Goal: Navigation & Orientation: Find specific page/section

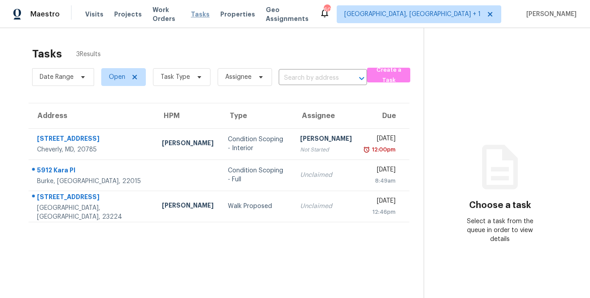
click at [201, 15] on span "Tasks" at bounding box center [200, 14] width 19 height 6
click at [464, 18] on span "[GEOGRAPHIC_DATA], [GEOGRAPHIC_DATA] + 1" at bounding box center [412, 14] width 136 height 9
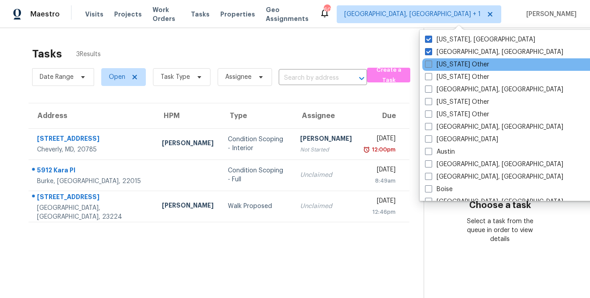
click at [449, 66] on label "[US_STATE] Other" at bounding box center [457, 64] width 64 height 9
click at [431, 66] on input "[US_STATE] Other" at bounding box center [428, 63] width 6 height 6
checkbox input "true"
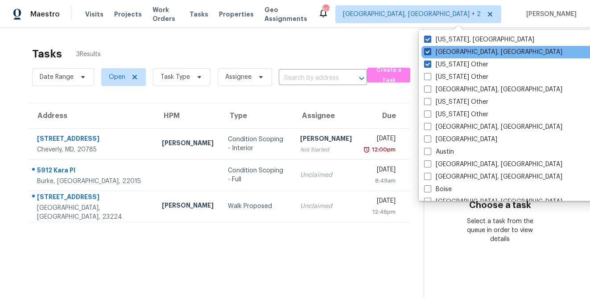
click at [427, 53] on span at bounding box center [427, 51] width 7 height 7
click at [427, 53] on input "[GEOGRAPHIC_DATA], [GEOGRAPHIC_DATA]" at bounding box center [427, 51] width 6 height 6
checkbox input "false"
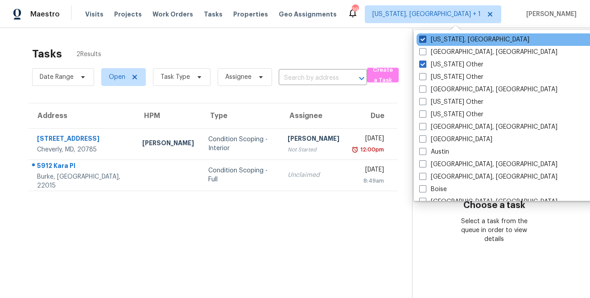
click at [423, 41] on span at bounding box center [422, 39] width 7 height 7
click at [423, 41] on input "[US_STATE], [GEOGRAPHIC_DATA]" at bounding box center [422, 38] width 6 height 6
checkbox input "false"
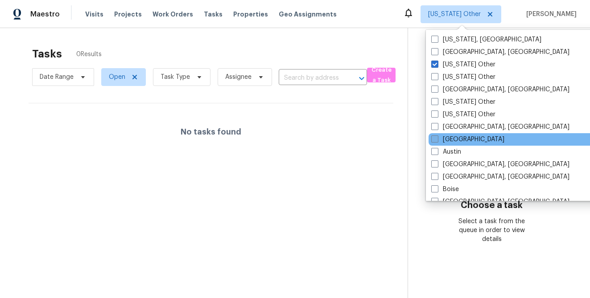
click at [437, 138] on span at bounding box center [434, 139] width 7 height 7
click at [437, 138] on input "[GEOGRAPHIC_DATA]" at bounding box center [434, 138] width 6 height 6
checkbox input "true"
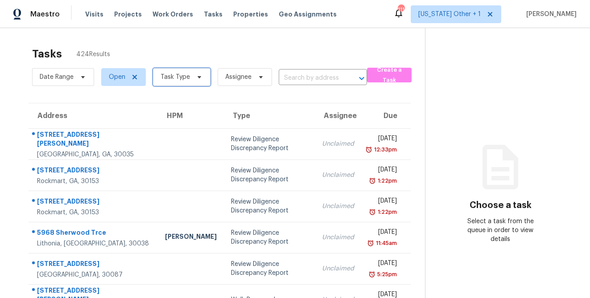
click at [186, 81] on span "Task Type" at bounding box center [174, 77] width 29 height 9
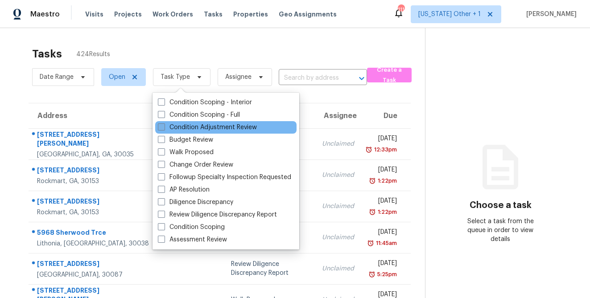
click at [160, 126] on span at bounding box center [161, 126] width 7 height 7
click at [160, 126] on input "Condition Adjustment Review" at bounding box center [161, 126] width 6 height 6
checkbox input "true"
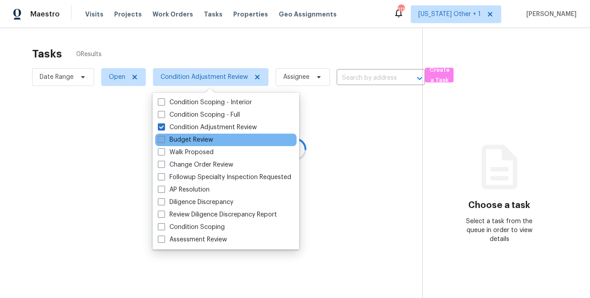
click at [161, 141] on span at bounding box center [161, 139] width 7 height 7
click at [161, 141] on input "Budget Review" at bounding box center [161, 139] width 6 height 6
checkbox input "true"
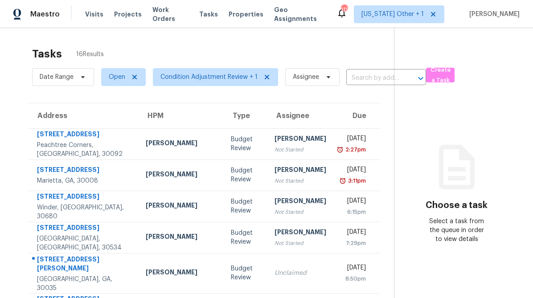
click at [20, 91] on section "Tasks 16 Results Date Range Open Condition Adjustment Review + 1 Assignee ​ Cre…" at bounding box center [204, 257] width 380 height 431
click at [94, 11] on span "Visits" at bounding box center [94, 14] width 18 height 9
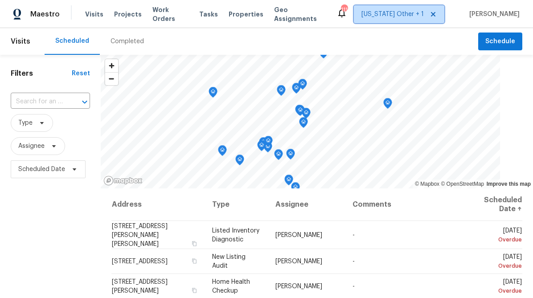
click at [399, 18] on span "[US_STATE] Other + 1" at bounding box center [392, 14] width 62 height 9
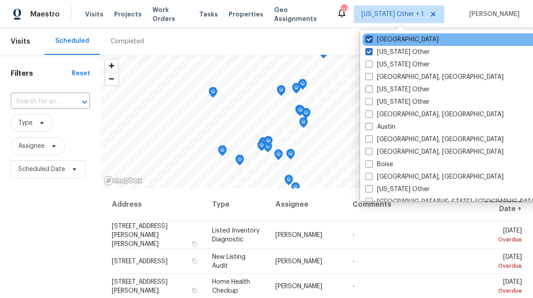
click at [388, 43] on label "[GEOGRAPHIC_DATA]" at bounding box center [402, 39] width 73 height 9
click at [371, 41] on input "[GEOGRAPHIC_DATA]" at bounding box center [369, 38] width 6 height 6
checkbox input "false"
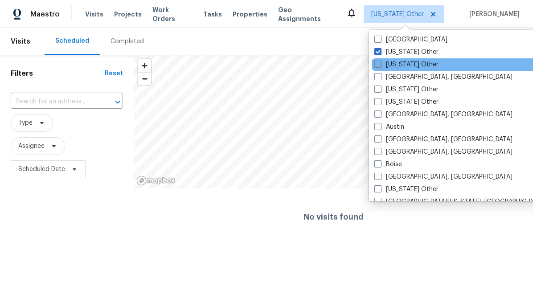
click at [405, 67] on label "[US_STATE] Other" at bounding box center [406, 64] width 64 height 9
click at [380, 66] on input "[US_STATE] Other" at bounding box center [377, 63] width 6 height 6
checkbox input "true"
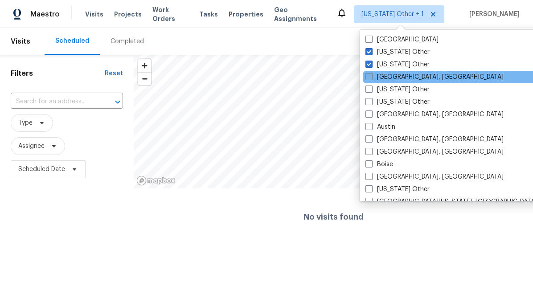
click at [413, 79] on label "[GEOGRAPHIC_DATA], [GEOGRAPHIC_DATA]" at bounding box center [435, 77] width 138 height 9
click at [371, 78] on input "[GEOGRAPHIC_DATA], [GEOGRAPHIC_DATA]" at bounding box center [369, 76] width 6 height 6
checkbox input "true"
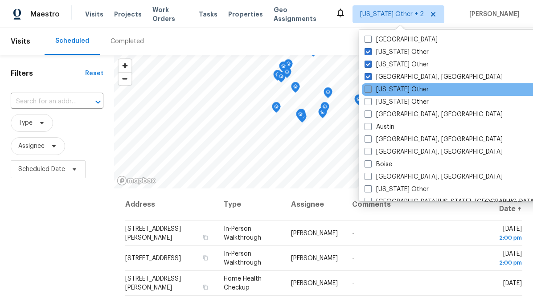
click at [403, 87] on label "[US_STATE] Other" at bounding box center [397, 89] width 64 height 9
click at [370, 87] on input "[US_STATE] Other" at bounding box center [368, 88] width 6 height 6
checkbox input "true"
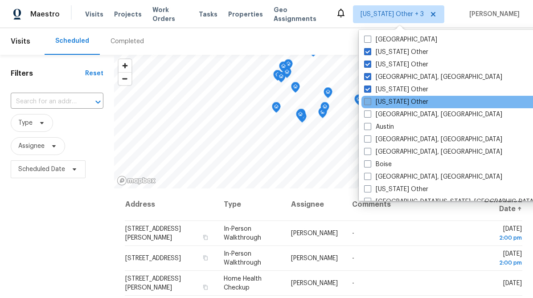
click at [398, 102] on label "[US_STATE] Other" at bounding box center [396, 102] width 64 height 9
click at [370, 102] on input "[US_STATE] Other" at bounding box center [367, 101] width 6 height 6
checkbox input "true"
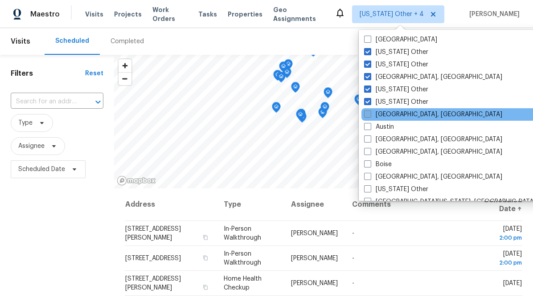
click at [394, 115] on label "[GEOGRAPHIC_DATA], [GEOGRAPHIC_DATA]" at bounding box center [433, 114] width 138 height 9
click at [370, 115] on input "[GEOGRAPHIC_DATA], [GEOGRAPHIC_DATA]" at bounding box center [367, 113] width 6 height 6
checkbox input "true"
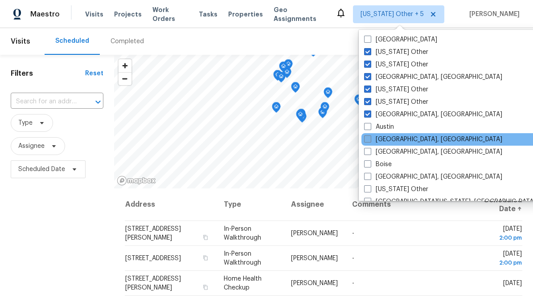
click at [393, 140] on label "[GEOGRAPHIC_DATA], [GEOGRAPHIC_DATA]" at bounding box center [433, 139] width 138 height 9
click at [370, 140] on input "[GEOGRAPHIC_DATA], [GEOGRAPHIC_DATA]" at bounding box center [367, 138] width 6 height 6
checkbox input "true"
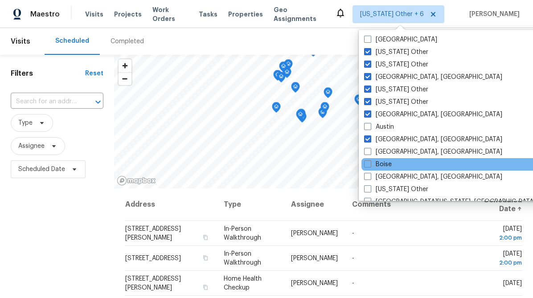
click at [391, 162] on div "Boise" at bounding box center [451, 164] width 180 height 12
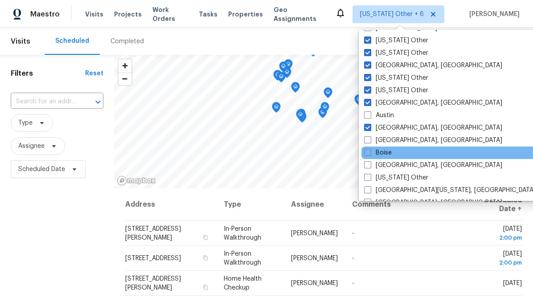
scroll to position [12, 0]
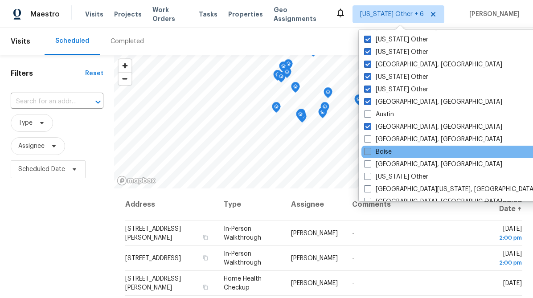
click at [369, 149] on span at bounding box center [367, 151] width 7 height 7
click at [369, 149] on input "Boise" at bounding box center [367, 151] width 6 height 6
checkbox input "true"
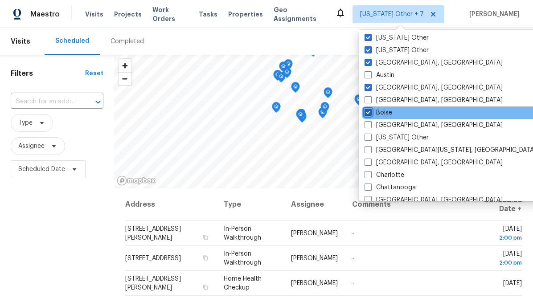
scroll to position [53, 0]
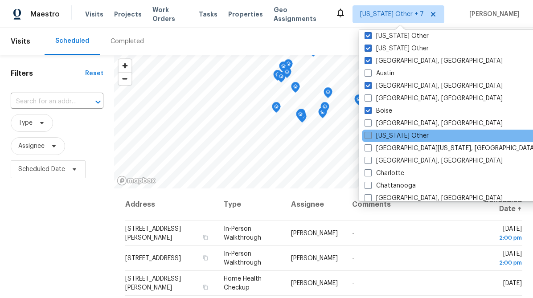
click at [369, 136] on span at bounding box center [368, 135] width 7 height 7
click at [369, 136] on input "[US_STATE] Other" at bounding box center [368, 134] width 6 height 6
checkbox input "true"
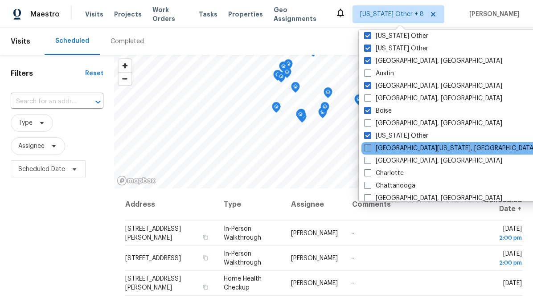
click at [368, 149] on span at bounding box center [367, 147] width 7 height 7
click at [368, 149] on input "[GEOGRAPHIC_DATA][US_STATE], [GEOGRAPHIC_DATA]" at bounding box center [367, 147] width 6 height 6
checkbox input "true"
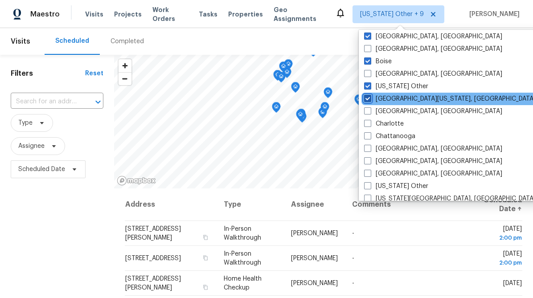
scroll to position [110, 0]
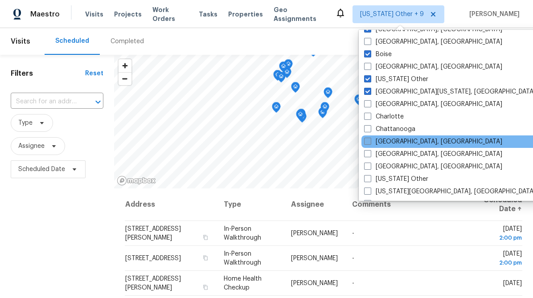
click at [369, 142] on span at bounding box center [367, 141] width 7 height 7
click at [369, 142] on input "[GEOGRAPHIC_DATA], [GEOGRAPHIC_DATA]" at bounding box center [367, 140] width 6 height 6
checkbox input "true"
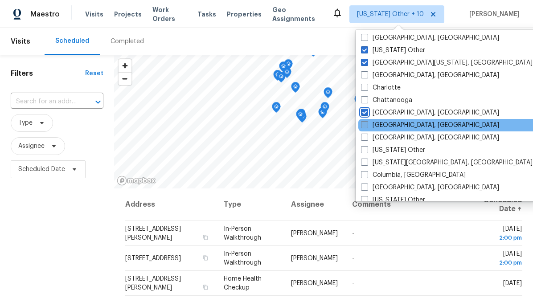
scroll to position [145, 0]
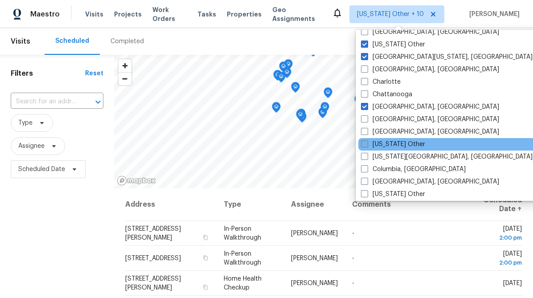
click at [364, 144] on span at bounding box center [364, 143] width 7 height 7
click at [364, 144] on input "[US_STATE] Other" at bounding box center [364, 143] width 6 height 6
checkbox input "true"
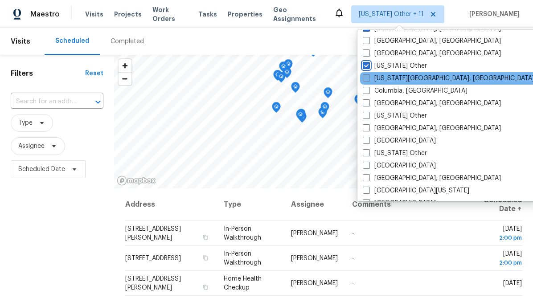
scroll to position [225, 0]
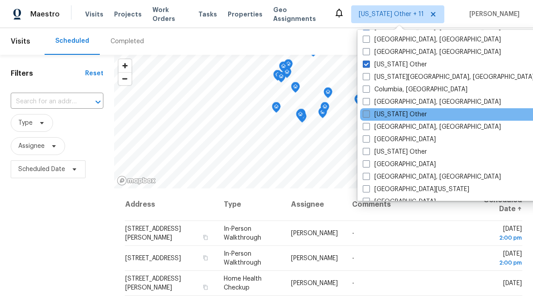
click at [366, 115] on span at bounding box center [366, 114] width 7 height 7
click at [366, 115] on input "[US_STATE] Other" at bounding box center [366, 113] width 6 height 6
checkbox input "true"
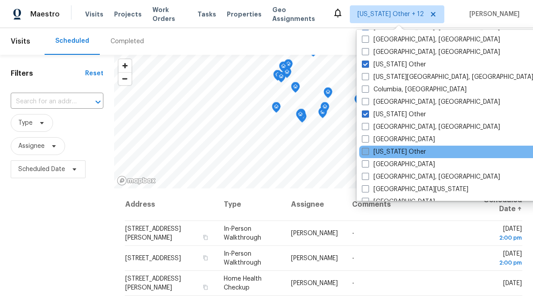
click at [368, 152] on span at bounding box center [365, 151] width 7 height 7
click at [368, 152] on input "[US_STATE] Other" at bounding box center [365, 151] width 6 height 6
checkbox input "true"
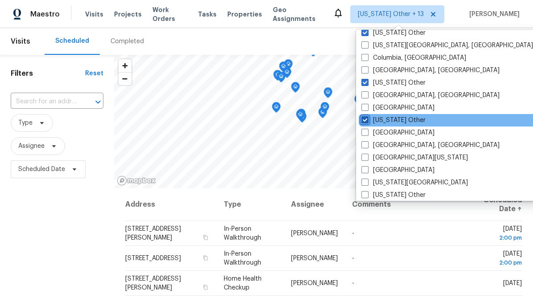
scroll to position [262, 0]
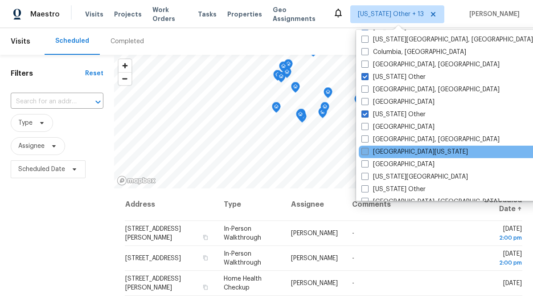
click at [366, 152] on span at bounding box center [364, 151] width 7 height 7
click at [366, 152] on input "[GEOGRAPHIC_DATA][US_STATE]" at bounding box center [364, 151] width 6 height 6
checkbox input "true"
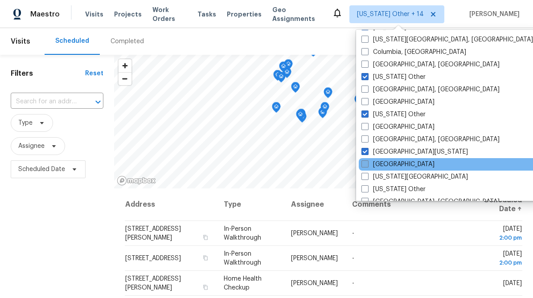
click at [366, 164] on span at bounding box center [364, 163] width 7 height 7
click at [366, 164] on input "[GEOGRAPHIC_DATA]" at bounding box center [364, 163] width 6 height 6
checkbox input "true"
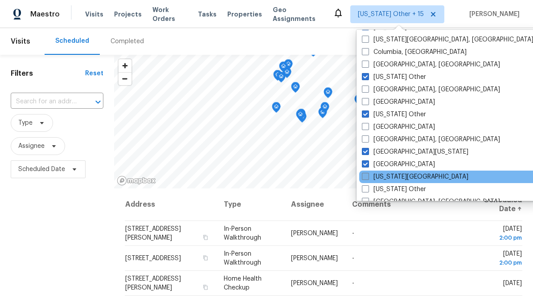
click at [366, 177] on span at bounding box center [365, 176] width 7 height 7
click at [366, 177] on input "[US_STATE][GEOGRAPHIC_DATA]" at bounding box center [365, 176] width 6 height 6
checkbox input "true"
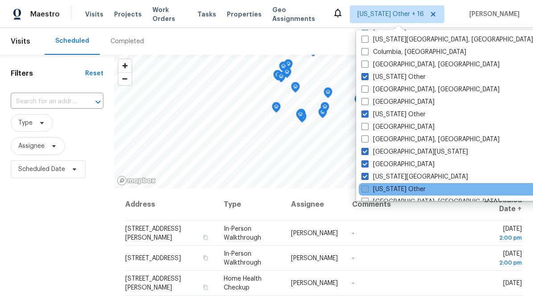
click at [365, 190] on span at bounding box center [364, 188] width 7 height 7
click at [365, 190] on input "[US_STATE] Other" at bounding box center [364, 188] width 6 height 6
checkbox input "true"
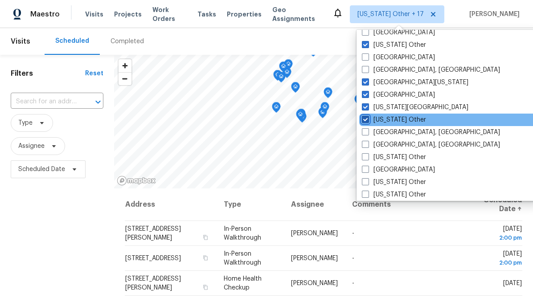
scroll to position [334, 0]
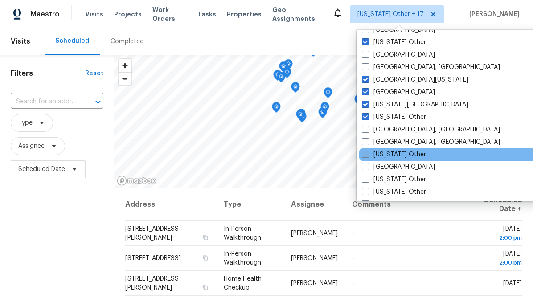
click at [368, 153] on span at bounding box center [365, 154] width 7 height 7
click at [368, 153] on input "[US_STATE] Other" at bounding box center [365, 153] width 6 height 6
checkbox input "true"
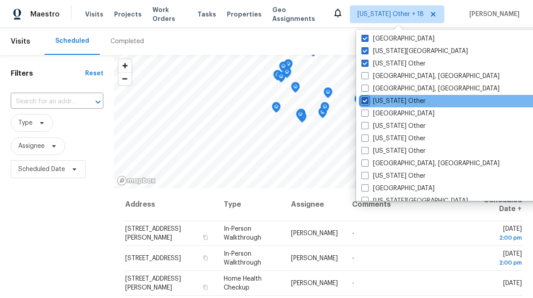
scroll to position [388, 0]
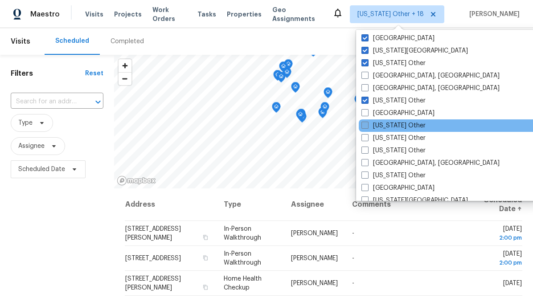
click at [364, 125] on span at bounding box center [364, 125] width 7 height 7
click at [364, 125] on input "[US_STATE] Other" at bounding box center [364, 124] width 6 height 6
checkbox input "true"
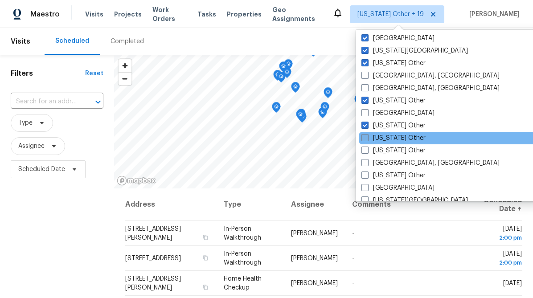
click at [365, 139] on span at bounding box center [364, 137] width 7 height 7
click at [365, 139] on input "[US_STATE] Other" at bounding box center [364, 137] width 6 height 6
checkbox input "true"
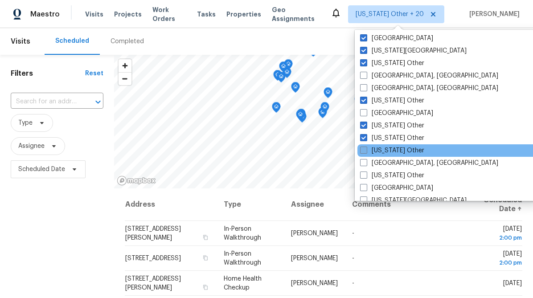
click at [364, 152] on span at bounding box center [363, 150] width 7 height 7
click at [364, 152] on input "[US_STATE] Other" at bounding box center [363, 149] width 6 height 6
checkbox input "true"
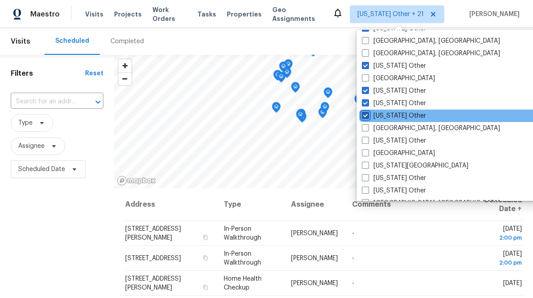
scroll to position [427, 0]
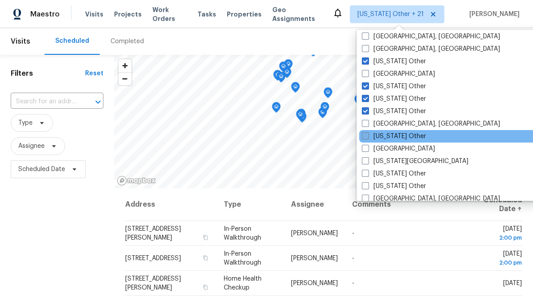
click at [366, 135] on span at bounding box center [365, 135] width 7 height 7
click at [366, 135] on input "[US_STATE] Other" at bounding box center [365, 135] width 6 height 6
checkbox input "true"
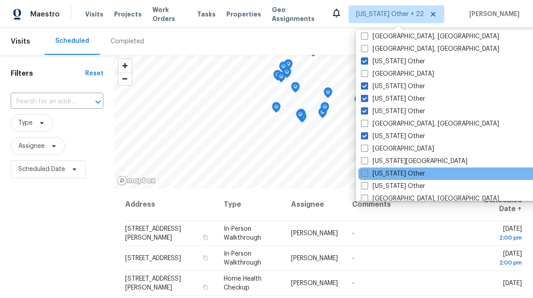
click at [362, 173] on span at bounding box center [364, 173] width 7 height 7
click at [362, 173] on input "[US_STATE] Other" at bounding box center [364, 172] width 6 height 6
checkbox input "true"
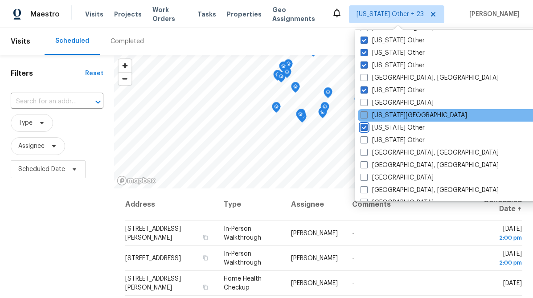
scroll to position [505, 0]
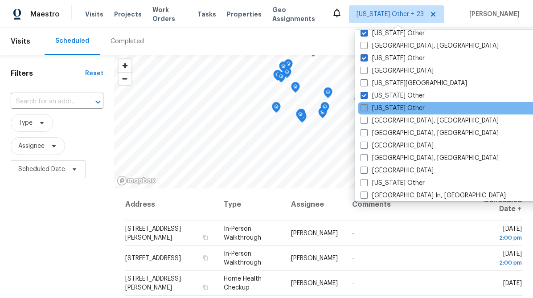
click at [362, 107] on span at bounding box center [364, 107] width 7 height 7
click at [362, 107] on input "[US_STATE] Other" at bounding box center [364, 107] width 6 height 6
checkbox input "true"
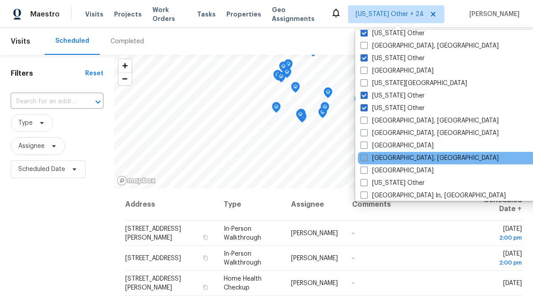
click at [365, 157] on span at bounding box center [364, 157] width 7 height 7
click at [365, 157] on input "[GEOGRAPHIC_DATA], [GEOGRAPHIC_DATA]" at bounding box center [364, 157] width 6 height 6
checkbox input "true"
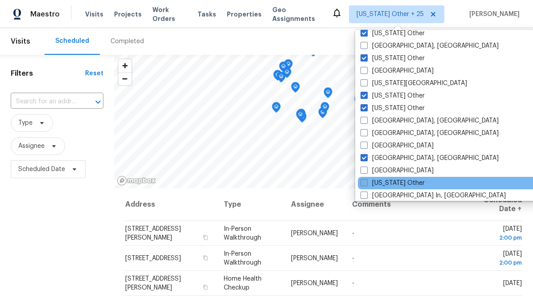
click at [364, 185] on span at bounding box center [364, 182] width 7 height 7
click at [364, 185] on input "[US_STATE] Other" at bounding box center [364, 182] width 6 height 6
checkbox input "true"
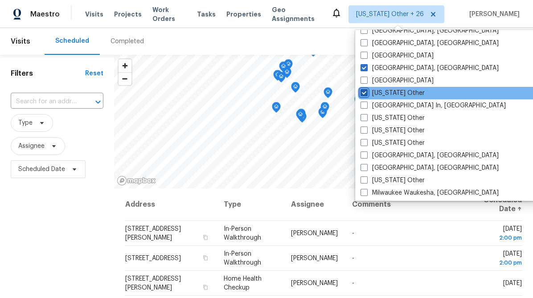
scroll to position [596, 0]
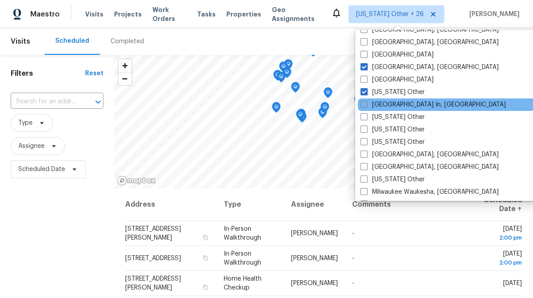
click at [364, 106] on span at bounding box center [364, 104] width 7 height 7
click at [364, 106] on input "[GEOGRAPHIC_DATA] In, [GEOGRAPHIC_DATA]" at bounding box center [364, 103] width 6 height 6
checkbox input "true"
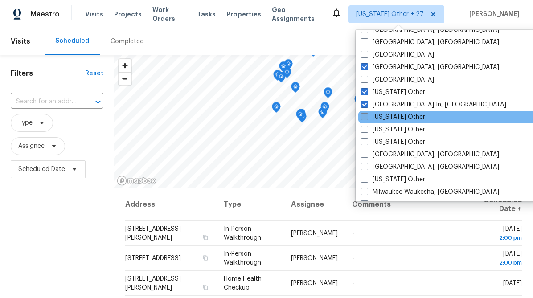
click at [364, 117] on span at bounding box center [364, 116] width 7 height 7
click at [364, 117] on input "[US_STATE] Other" at bounding box center [364, 116] width 6 height 6
checkbox input "true"
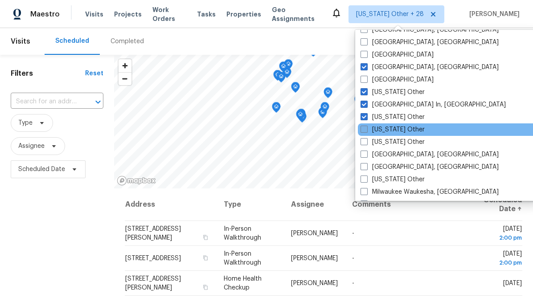
click at [364, 127] on span at bounding box center [364, 129] width 7 height 7
click at [364, 127] on input "[US_STATE] Other" at bounding box center [364, 128] width 6 height 6
checkbox input "true"
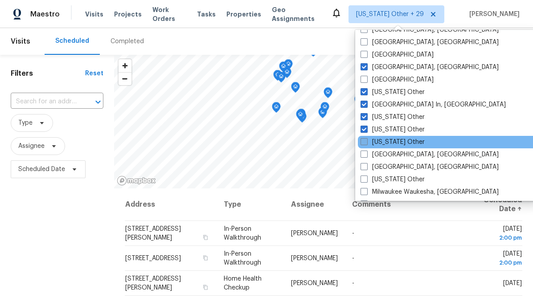
click at [363, 139] on span at bounding box center [364, 141] width 7 height 7
click at [363, 139] on input "[US_STATE] Other" at bounding box center [364, 141] width 6 height 6
checkbox input "true"
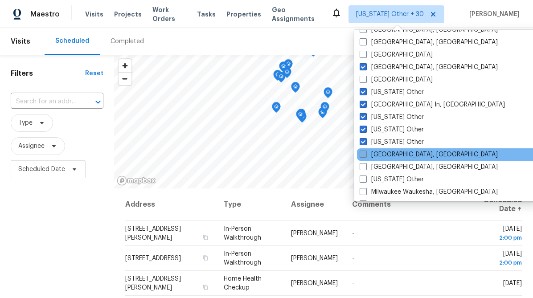
click at [363, 154] on span at bounding box center [363, 154] width 7 height 7
click at [363, 154] on input "[GEOGRAPHIC_DATA], [GEOGRAPHIC_DATA]" at bounding box center [363, 153] width 6 height 6
checkbox input "true"
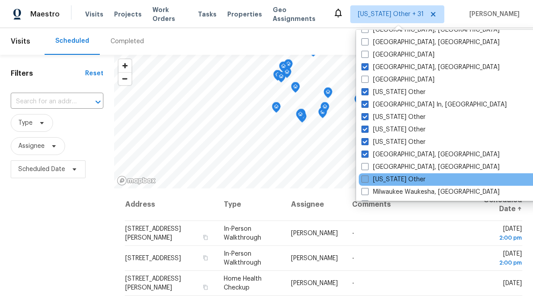
click at [364, 180] on span at bounding box center [364, 179] width 7 height 7
click at [364, 180] on input "[US_STATE] Other" at bounding box center [364, 178] width 6 height 6
checkbox input "true"
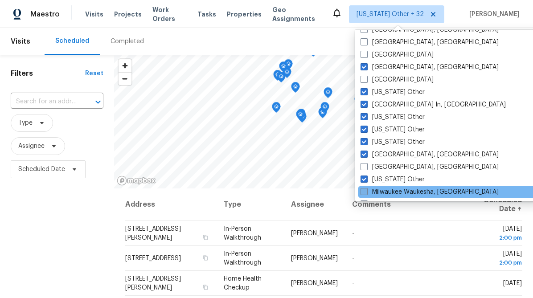
click at [365, 191] on span at bounding box center [364, 191] width 7 height 7
click at [365, 191] on input "Milwaukee Waukesha, [GEOGRAPHIC_DATA]" at bounding box center [364, 191] width 6 height 6
checkbox input "true"
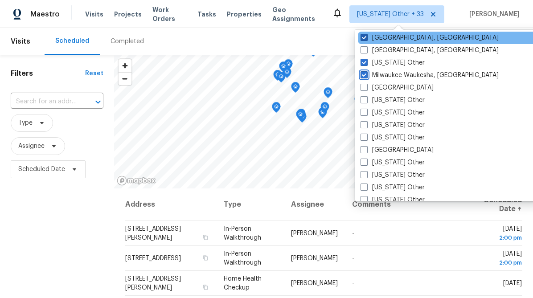
scroll to position [715, 0]
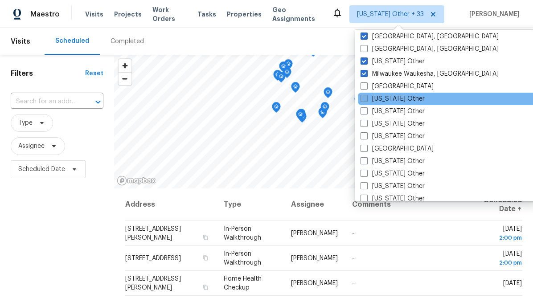
click at [363, 100] on span at bounding box center [364, 98] width 7 height 7
click at [363, 100] on input "[US_STATE] Other" at bounding box center [364, 97] width 6 height 6
checkbox input "true"
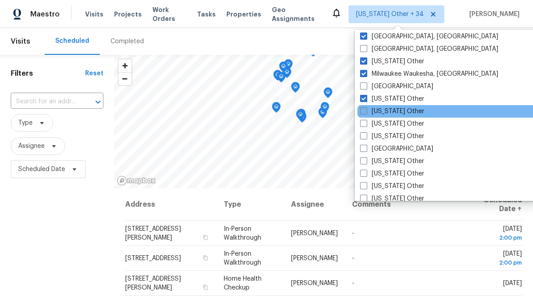
click at [363, 111] on span at bounding box center [363, 110] width 7 height 7
click at [363, 111] on input "[US_STATE] Other" at bounding box center [363, 110] width 6 height 6
checkbox input "true"
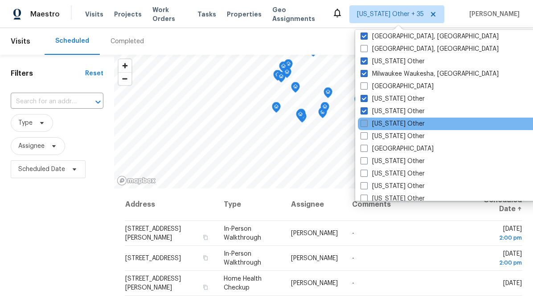
click at [363, 125] on span at bounding box center [364, 123] width 7 height 7
click at [363, 125] on input "[US_STATE] Other" at bounding box center [364, 122] width 6 height 6
checkbox input "true"
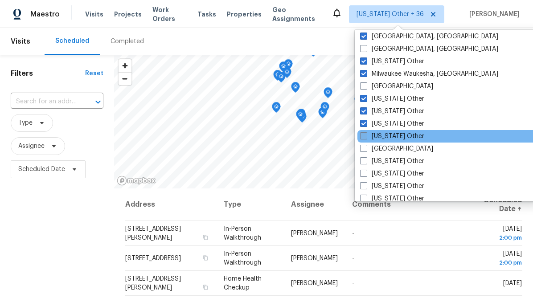
click at [363, 136] on span at bounding box center [363, 135] width 7 height 7
click at [363, 136] on input "[US_STATE] Other" at bounding box center [363, 135] width 6 height 6
checkbox input "true"
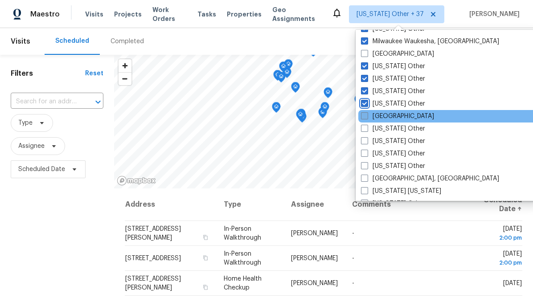
scroll to position [749, 0]
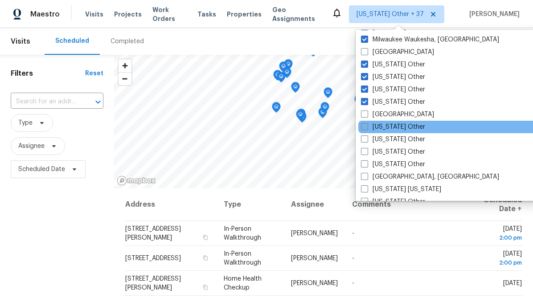
click at [367, 126] on span at bounding box center [364, 126] width 7 height 7
click at [367, 126] on input "[US_STATE] Other" at bounding box center [364, 126] width 6 height 6
checkbox input "true"
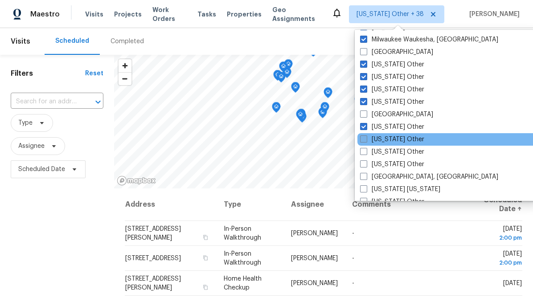
click at [365, 142] on span at bounding box center [363, 139] width 7 height 7
click at [365, 141] on input "[US_STATE] Other" at bounding box center [363, 138] width 6 height 6
checkbox input "true"
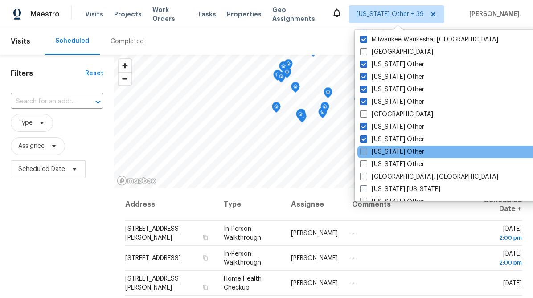
click at [364, 154] on span at bounding box center [363, 151] width 7 height 7
click at [364, 153] on input "[US_STATE] Other" at bounding box center [363, 151] width 6 height 6
checkbox input "true"
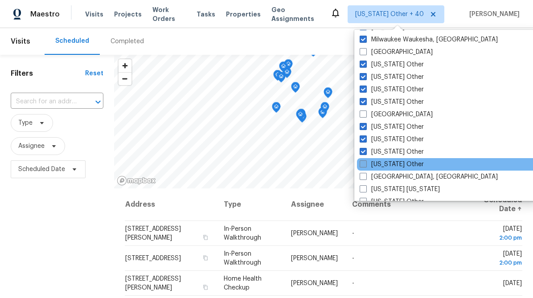
click at [363, 165] on span at bounding box center [363, 163] width 7 height 7
click at [363, 165] on input "[US_STATE] Other" at bounding box center [363, 163] width 6 height 6
checkbox input "true"
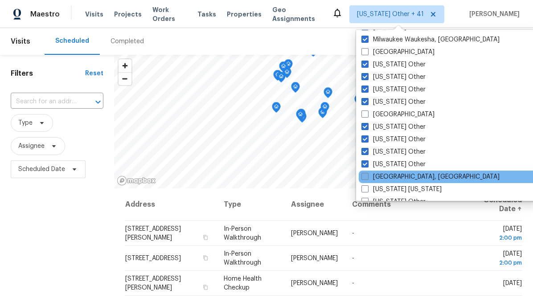
click at [363, 177] on span at bounding box center [364, 176] width 7 height 7
click at [363, 177] on input "[GEOGRAPHIC_DATA], [GEOGRAPHIC_DATA]" at bounding box center [364, 176] width 6 height 6
checkbox input "true"
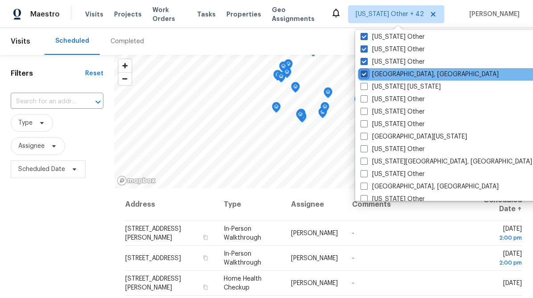
scroll to position [852, 0]
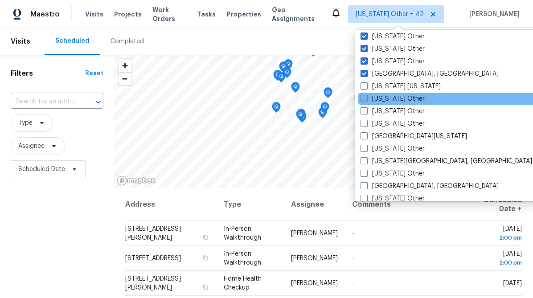
click at [364, 99] on span at bounding box center [364, 98] width 7 height 7
click at [364, 99] on input "[US_STATE] Other" at bounding box center [364, 97] width 6 height 6
checkbox input "true"
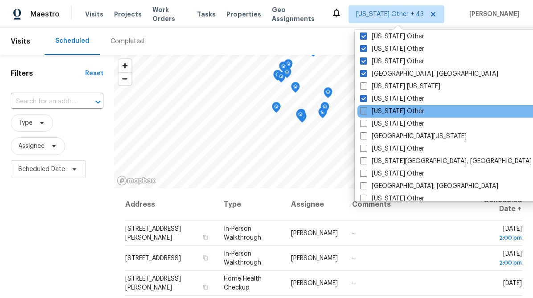
click at [364, 113] on span at bounding box center [363, 110] width 7 height 7
click at [364, 113] on input "[US_STATE] Other" at bounding box center [363, 110] width 6 height 6
checkbox input "true"
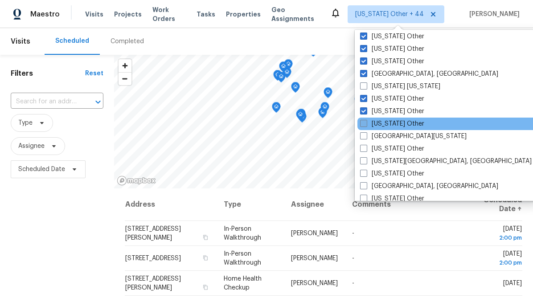
click at [364, 123] on span at bounding box center [363, 123] width 7 height 7
click at [364, 123] on input "[US_STATE] Other" at bounding box center [363, 122] width 6 height 6
checkbox input "true"
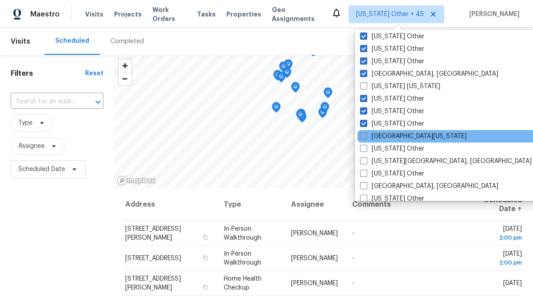
click at [363, 136] on span at bounding box center [363, 135] width 7 height 7
click at [363, 136] on input "[GEOGRAPHIC_DATA][US_STATE]" at bounding box center [363, 135] width 6 height 6
checkbox input "true"
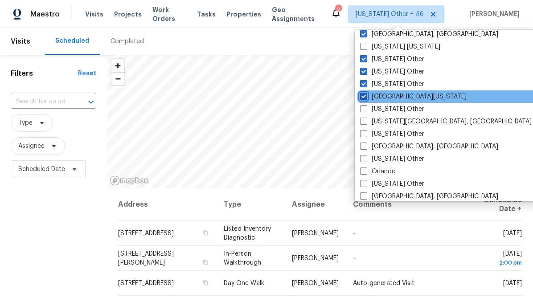
scroll to position [895, 0]
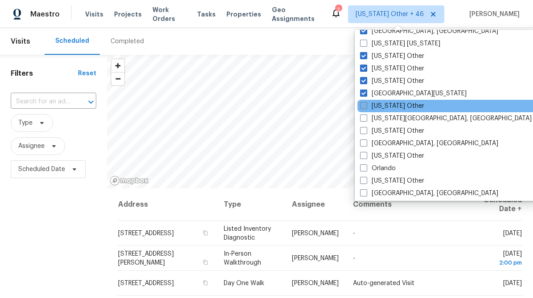
click at [364, 105] on span at bounding box center [363, 105] width 7 height 7
click at [364, 105] on input "[US_STATE] Other" at bounding box center [363, 105] width 6 height 6
checkbox input "true"
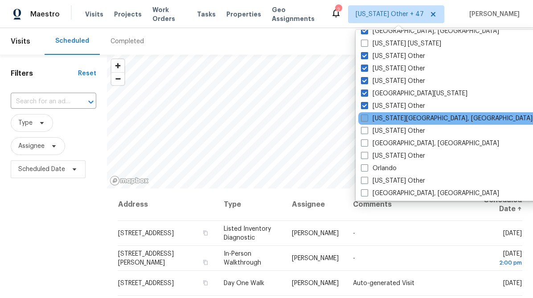
click at [364, 118] on span at bounding box center [364, 118] width 7 height 7
click at [364, 118] on input "[US_STATE][GEOGRAPHIC_DATA], [GEOGRAPHIC_DATA]" at bounding box center [364, 117] width 6 height 6
click at [364, 118] on span at bounding box center [363, 118] width 7 height 7
click at [364, 118] on input "[US_STATE][GEOGRAPHIC_DATA], [GEOGRAPHIC_DATA]" at bounding box center [363, 117] width 6 height 6
checkbox input "false"
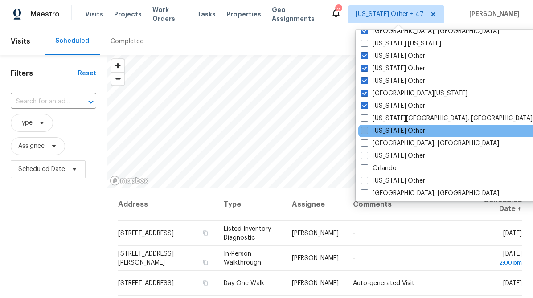
click at [364, 130] on span at bounding box center [364, 130] width 7 height 7
click at [364, 130] on input "[US_STATE] Other" at bounding box center [364, 130] width 6 height 6
checkbox input "true"
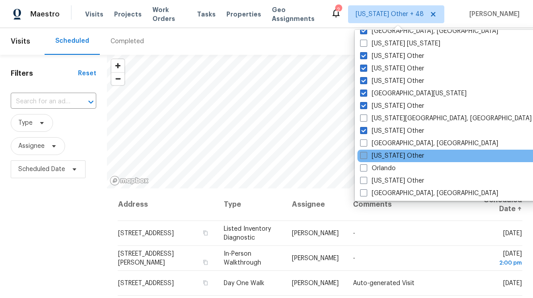
click at [363, 157] on span at bounding box center [363, 155] width 7 height 7
click at [363, 157] on input "[US_STATE] Other" at bounding box center [363, 155] width 6 height 6
checkbox input "true"
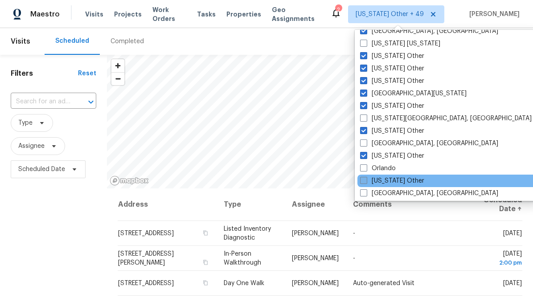
click at [363, 181] on span at bounding box center [363, 180] width 7 height 7
click at [363, 181] on input "[US_STATE] Other" at bounding box center [363, 180] width 6 height 6
checkbox input "true"
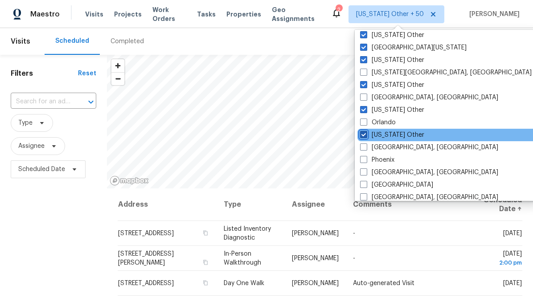
scroll to position [951, 0]
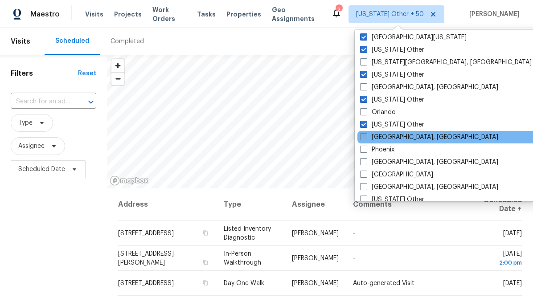
click at [366, 137] on span at bounding box center [363, 136] width 7 height 7
click at [366, 137] on input "[GEOGRAPHIC_DATA], [GEOGRAPHIC_DATA]" at bounding box center [363, 136] width 6 height 6
checkbox input "true"
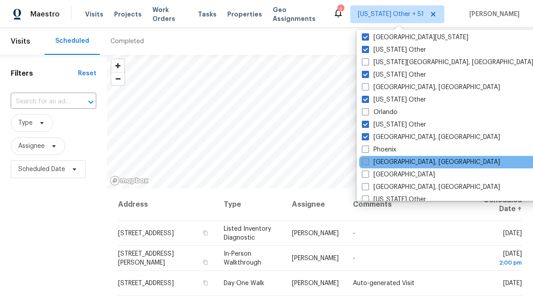
click at [366, 163] on span at bounding box center [365, 161] width 7 height 7
click at [366, 163] on input "[GEOGRAPHIC_DATA], [GEOGRAPHIC_DATA]" at bounding box center [365, 161] width 6 height 6
checkbox input "true"
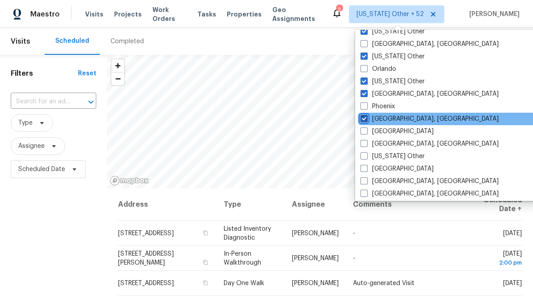
scroll to position [1004, 0]
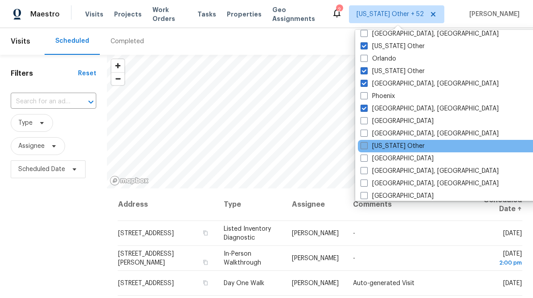
click at [365, 146] on span at bounding box center [364, 145] width 7 height 7
click at [365, 146] on input "[US_STATE] Other" at bounding box center [364, 145] width 6 height 6
checkbox input "true"
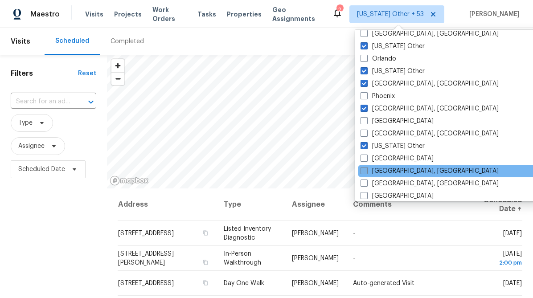
click at [366, 170] on span at bounding box center [364, 170] width 7 height 7
click at [366, 170] on input "[GEOGRAPHIC_DATA], [GEOGRAPHIC_DATA]" at bounding box center [364, 170] width 6 height 6
checkbox input "true"
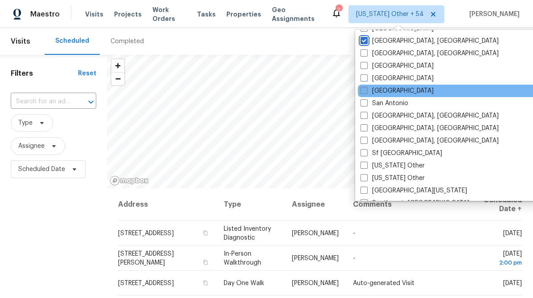
scroll to position [1135, 0]
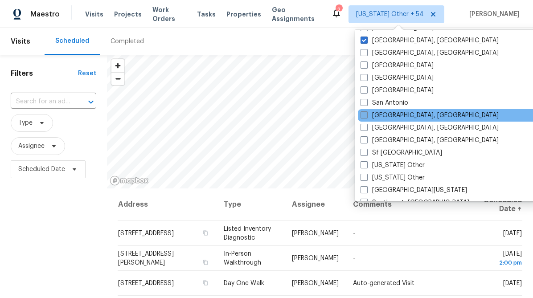
click at [364, 117] on span at bounding box center [364, 114] width 7 height 7
click at [364, 117] on input "[GEOGRAPHIC_DATA], [GEOGRAPHIC_DATA]" at bounding box center [364, 114] width 6 height 6
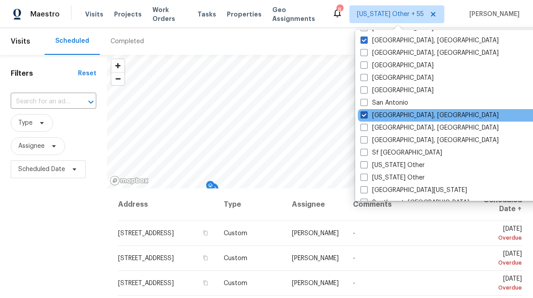
click at [364, 117] on span at bounding box center [364, 114] width 7 height 7
click at [364, 117] on input "[GEOGRAPHIC_DATA], [GEOGRAPHIC_DATA]" at bounding box center [364, 114] width 6 height 6
checkbox input "false"
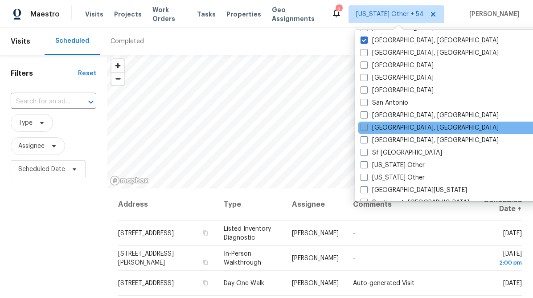
click at [364, 127] on span at bounding box center [364, 127] width 7 height 7
click at [364, 127] on input "[GEOGRAPHIC_DATA], [GEOGRAPHIC_DATA]" at bounding box center [364, 126] width 6 height 6
checkbox input "true"
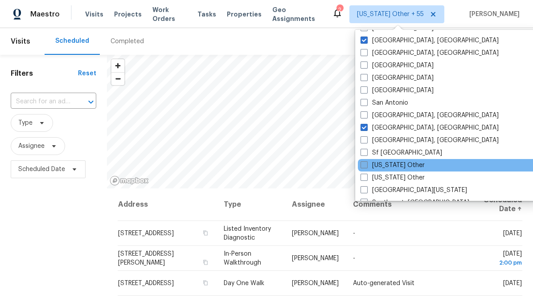
click at [363, 164] on span at bounding box center [364, 164] width 7 height 7
click at [363, 164] on input "[US_STATE] Other" at bounding box center [364, 164] width 6 height 6
checkbox input "true"
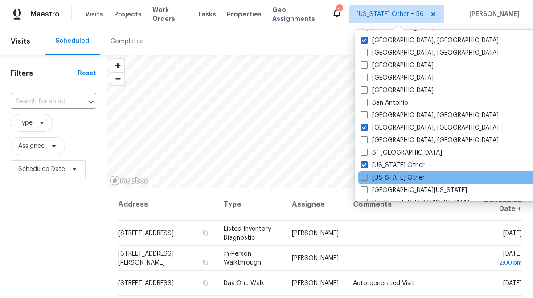
click at [365, 178] on span at bounding box center [364, 177] width 7 height 7
click at [365, 178] on input "[US_STATE] Other" at bounding box center [364, 176] width 6 height 6
checkbox input "true"
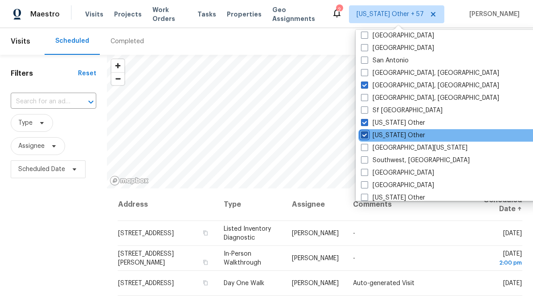
scroll to position [1182, 0]
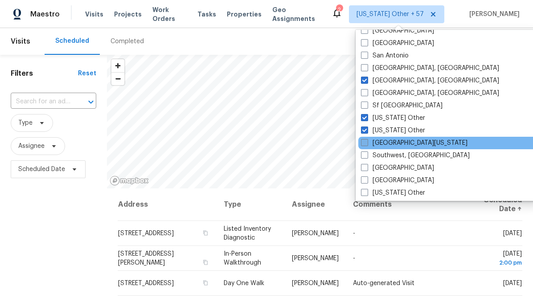
click at [367, 144] on span at bounding box center [364, 142] width 7 height 7
click at [367, 144] on input "[GEOGRAPHIC_DATA][US_STATE]" at bounding box center [364, 142] width 6 height 6
checkbox input "true"
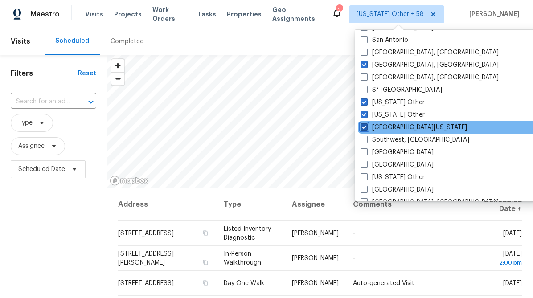
scroll to position [1198, 0]
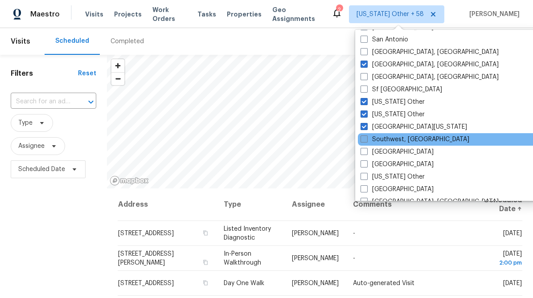
click at [364, 141] on span at bounding box center [364, 139] width 7 height 7
click at [364, 141] on input "Southwest, [GEOGRAPHIC_DATA]" at bounding box center [364, 138] width 6 height 6
checkbox input "true"
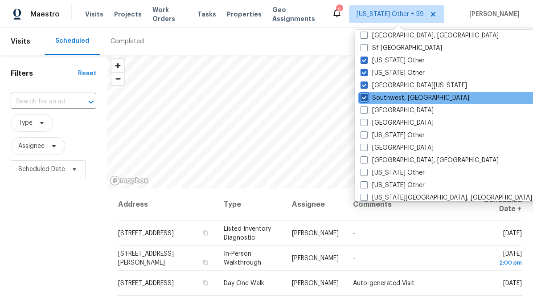
scroll to position [1240, 0]
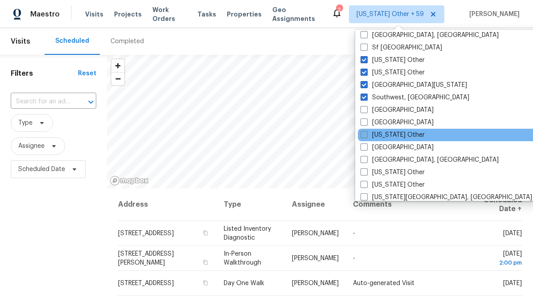
click at [382, 133] on label "[US_STATE] Other" at bounding box center [393, 135] width 64 height 9
click at [366, 133] on input "[US_STATE] Other" at bounding box center [364, 134] width 6 height 6
checkbox input "true"
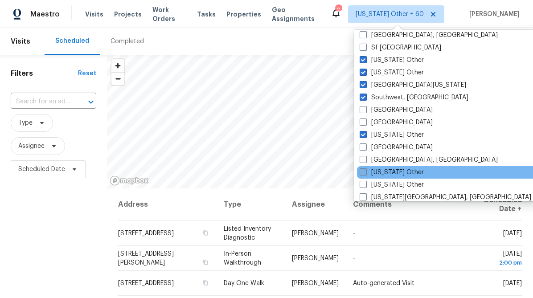
click at [385, 172] on label "[US_STATE] Other" at bounding box center [392, 172] width 64 height 9
click at [366, 172] on input "[US_STATE] Other" at bounding box center [363, 171] width 6 height 6
checkbox input "true"
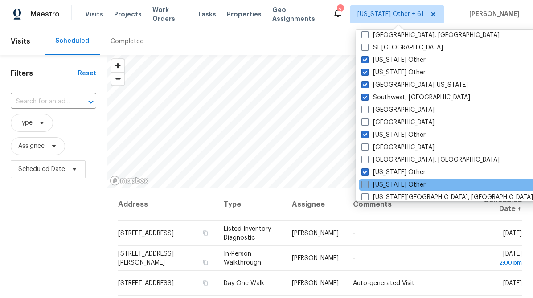
click at [385, 184] on label "[US_STATE] Other" at bounding box center [393, 185] width 64 height 9
click at [367, 184] on input "[US_STATE] Other" at bounding box center [364, 184] width 6 height 6
checkbox input "true"
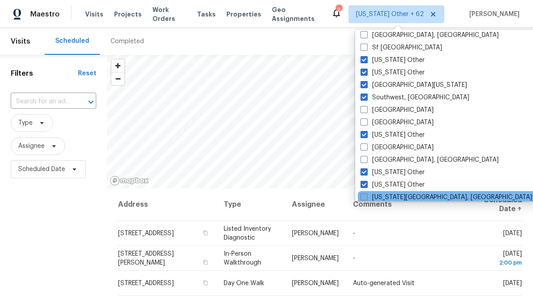
click at [385, 196] on label "[US_STATE][GEOGRAPHIC_DATA], [GEOGRAPHIC_DATA]" at bounding box center [447, 197] width 172 height 9
click at [366, 196] on input "[US_STATE][GEOGRAPHIC_DATA], [GEOGRAPHIC_DATA]" at bounding box center [364, 196] width 6 height 6
checkbox input "true"
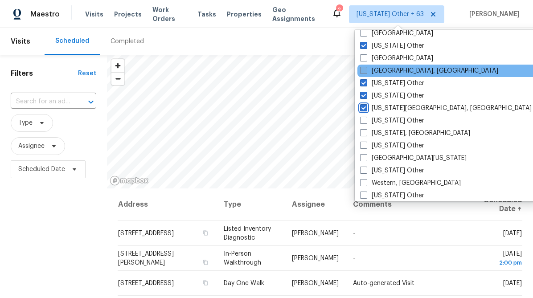
scroll to position [1334, 0]
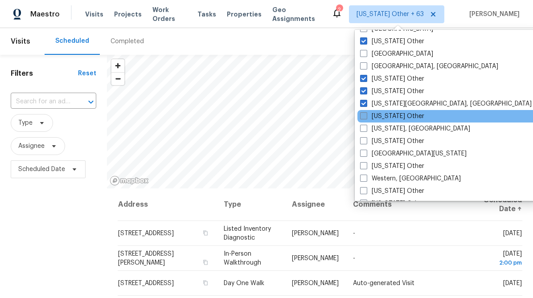
click at [392, 117] on label "[US_STATE] Other" at bounding box center [392, 116] width 64 height 9
click at [366, 117] on input "[US_STATE] Other" at bounding box center [363, 115] width 6 height 6
checkbox input "true"
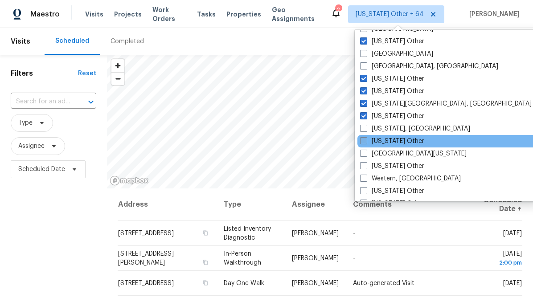
click at [394, 141] on label "[US_STATE] Other" at bounding box center [392, 141] width 64 height 9
click at [366, 141] on input "[US_STATE] Other" at bounding box center [363, 140] width 6 height 6
checkbox input "true"
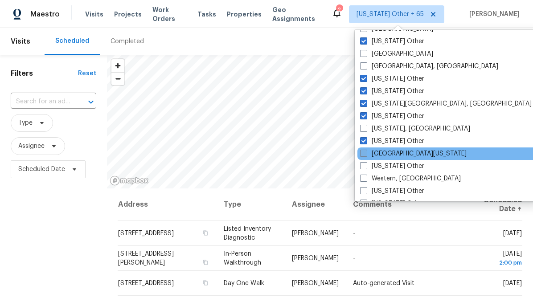
click at [390, 152] on label "[GEOGRAPHIC_DATA][US_STATE]" at bounding box center [413, 153] width 107 height 9
click at [366, 152] on input "[GEOGRAPHIC_DATA][US_STATE]" at bounding box center [363, 152] width 6 height 6
checkbox input "true"
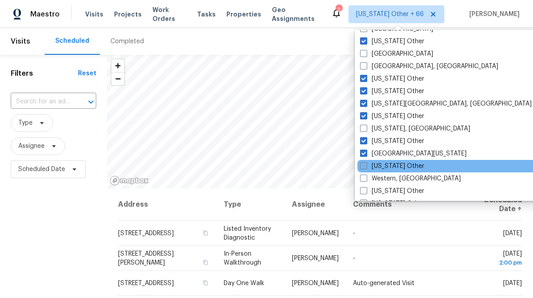
click at [394, 168] on label "[US_STATE] Other" at bounding box center [392, 166] width 64 height 9
click at [366, 168] on input "[US_STATE] Other" at bounding box center [363, 165] width 6 height 6
checkbox input "true"
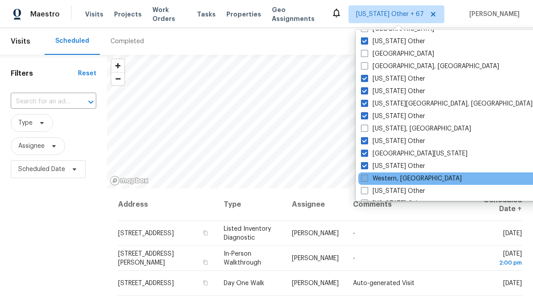
click at [394, 181] on label "Western, [GEOGRAPHIC_DATA]" at bounding box center [411, 178] width 101 height 9
click at [367, 180] on input "Western, [GEOGRAPHIC_DATA]" at bounding box center [364, 177] width 6 height 6
checkbox input "true"
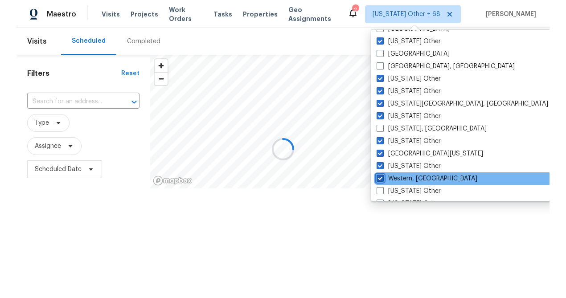
scroll to position [1346, 0]
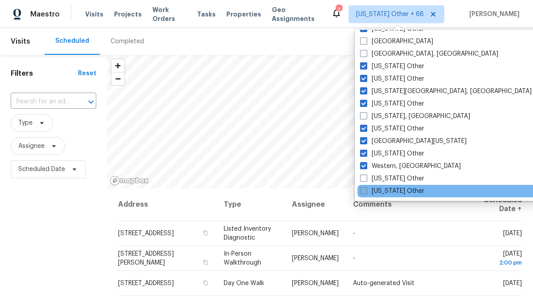
click at [393, 190] on label "[US_STATE] Other" at bounding box center [392, 191] width 64 height 9
click at [366, 190] on input "[US_STATE] Other" at bounding box center [363, 190] width 6 height 6
checkbox input "true"
